Goal: Transaction & Acquisition: Download file/media

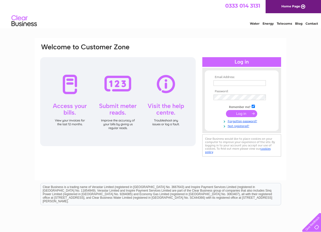
type input "paul.rabson@gmail.com"
click at [237, 113] on input "submit" at bounding box center [241, 113] width 31 height 7
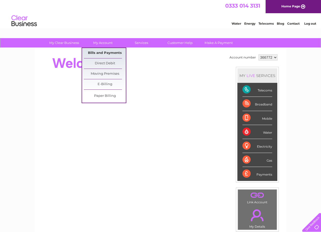
click at [100, 51] on link "Bills and Payments" at bounding box center [105, 53] width 42 height 10
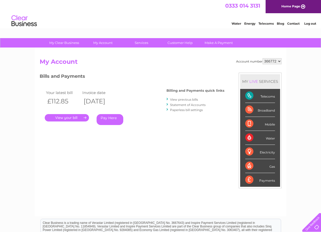
click at [72, 118] on link "." at bounding box center [67, 117] width 44 height 7
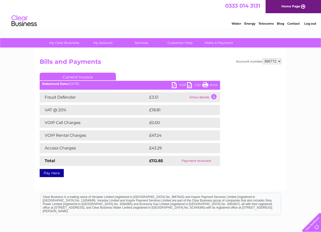
click at [173, 85] on link "PDF" at bounding box center [179, 85] width 15 height 7
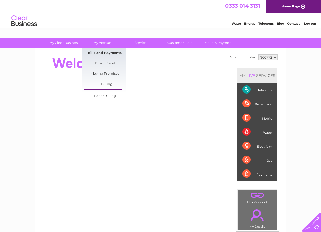
click at [104, 51] on link "Bills and Payments" at bounding box center [105, 53] width 42 height 10
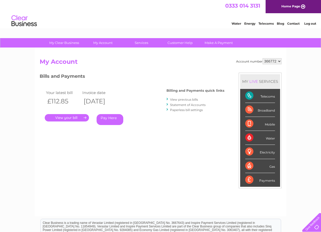
click at [70, 118] on link "." at bounding box center [67, 117] width 44 height 7
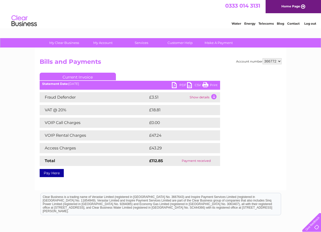
click at [174, 83] on link "PDF" at bounding box center [179, 85] width 15 height 7
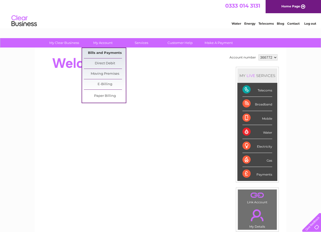
click at [100, 53] on link "Bills and Payments" at bounding box center [105, 53] width 42 height 10
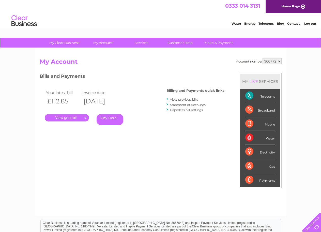
click at [57, 117] on link "." at bounding box center [67, 117] width 44 height 7
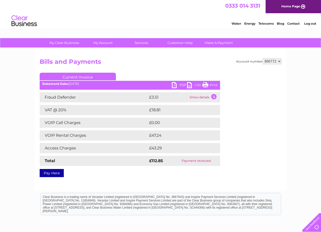
click at [172, 84] on link "PDF" at bounding box center [179, 85] width 15 height 7
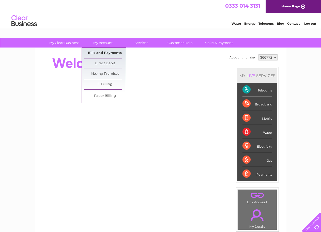
click at [102, 53] on link "Bills and Payments" at bounding box center [105, 53] width 42 height 10
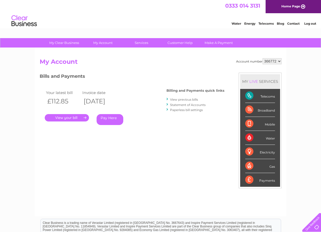
click at [67, 117] on link "." at bounding box center [67, 117] width 44 height 7
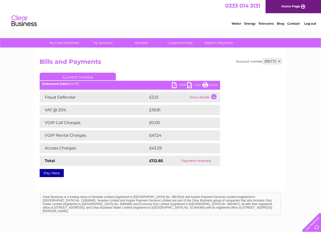
click at [175, 83] on link "PDF" at bounding box center [179, 85] width 15 height 7
